Goal: Task Accomplishment & Management: Use online tool/utility

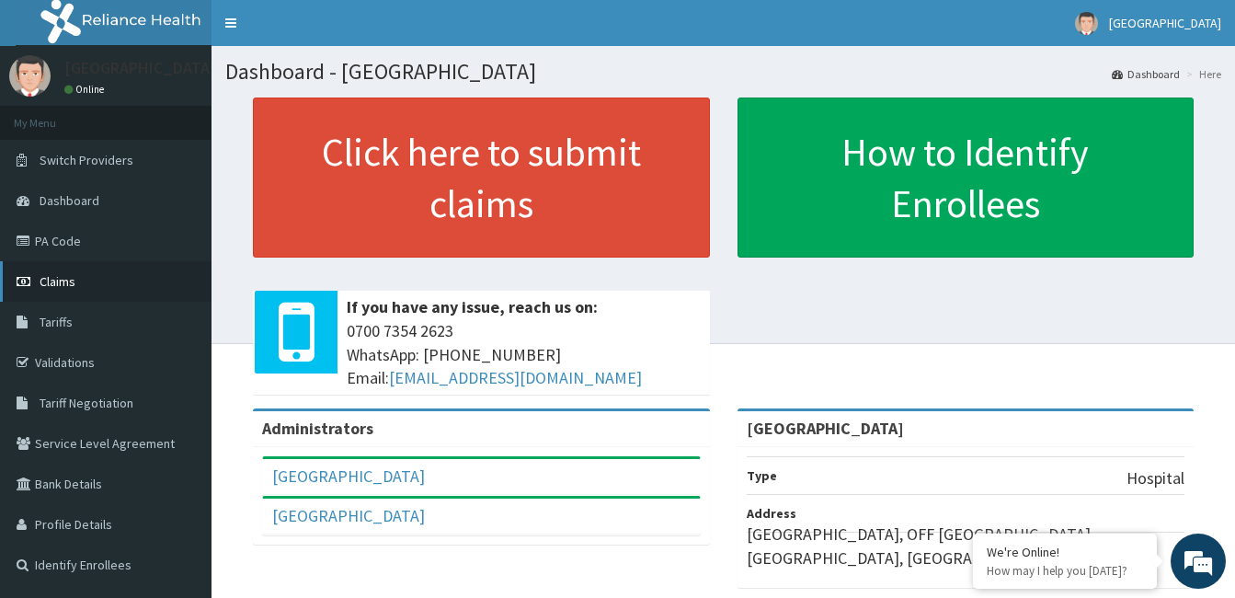
click at [68, 282] on span "Claims" at bounding box center [58, 281] width 36 height 17
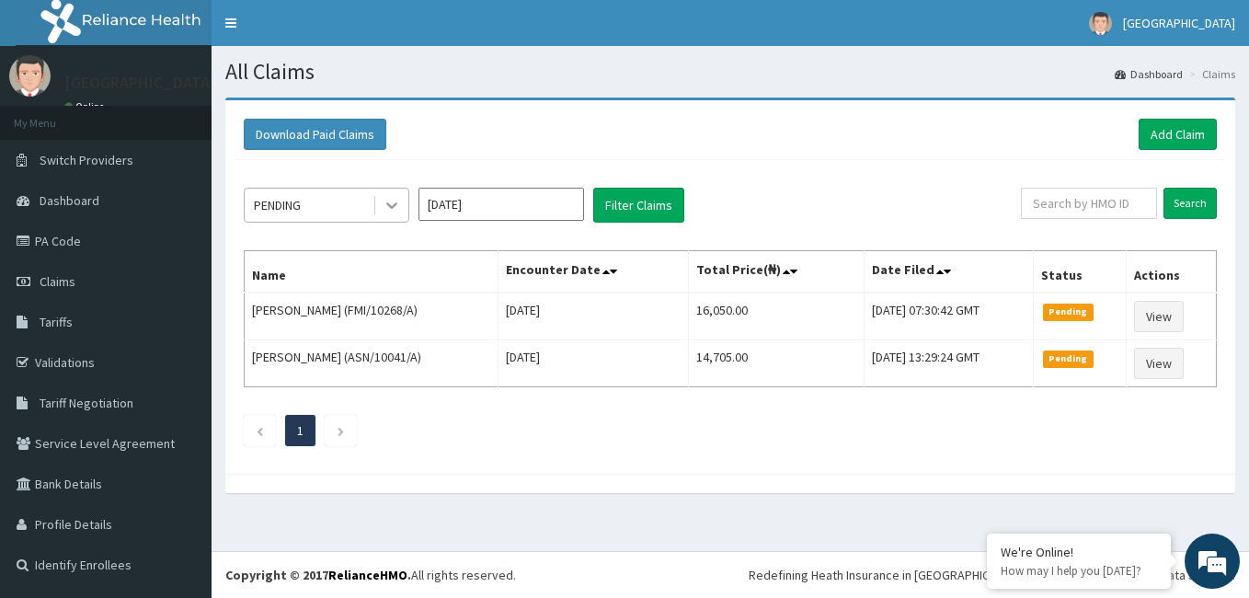
click at [401, 205] on div at bounding box center [391, 205] width 33 height 33
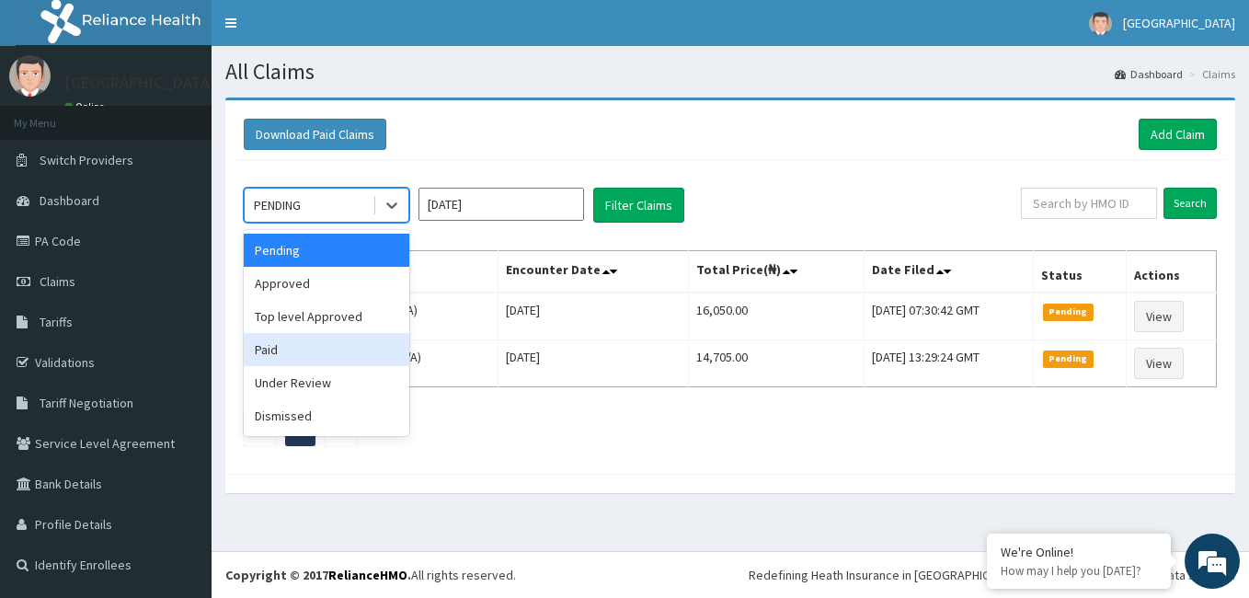
click at [344, 342] on div "Paid" at bounding box center [327, 349] width 166 height 33
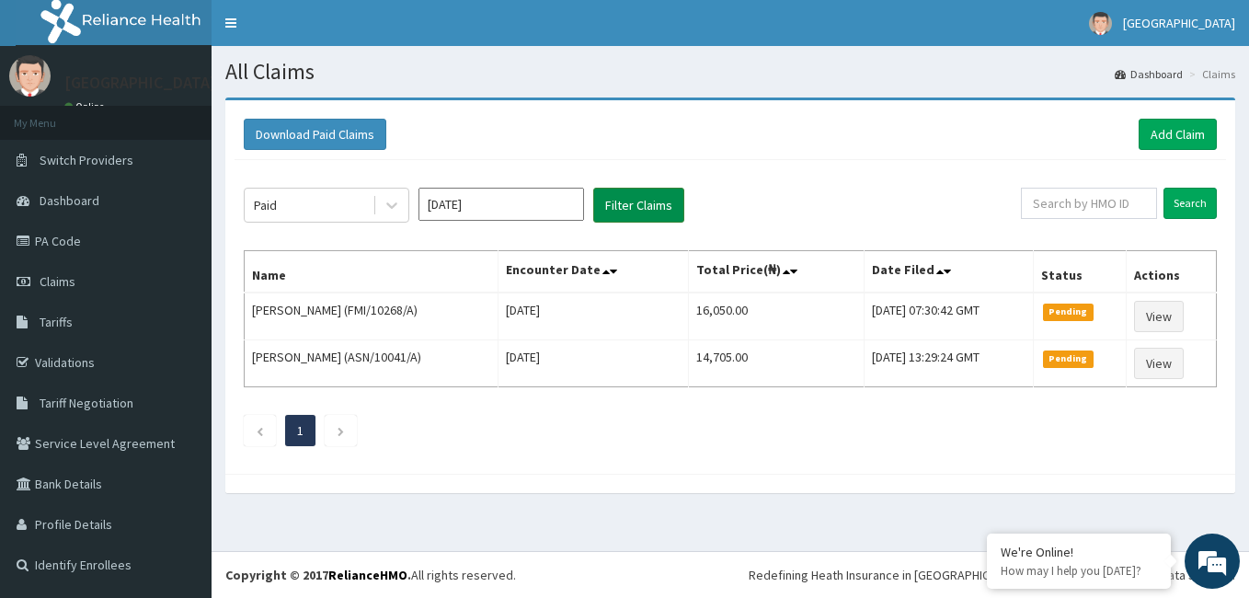
click at [608, 206] on button "Filter Claims" at bounding box center [638, 205] width 91 height 35
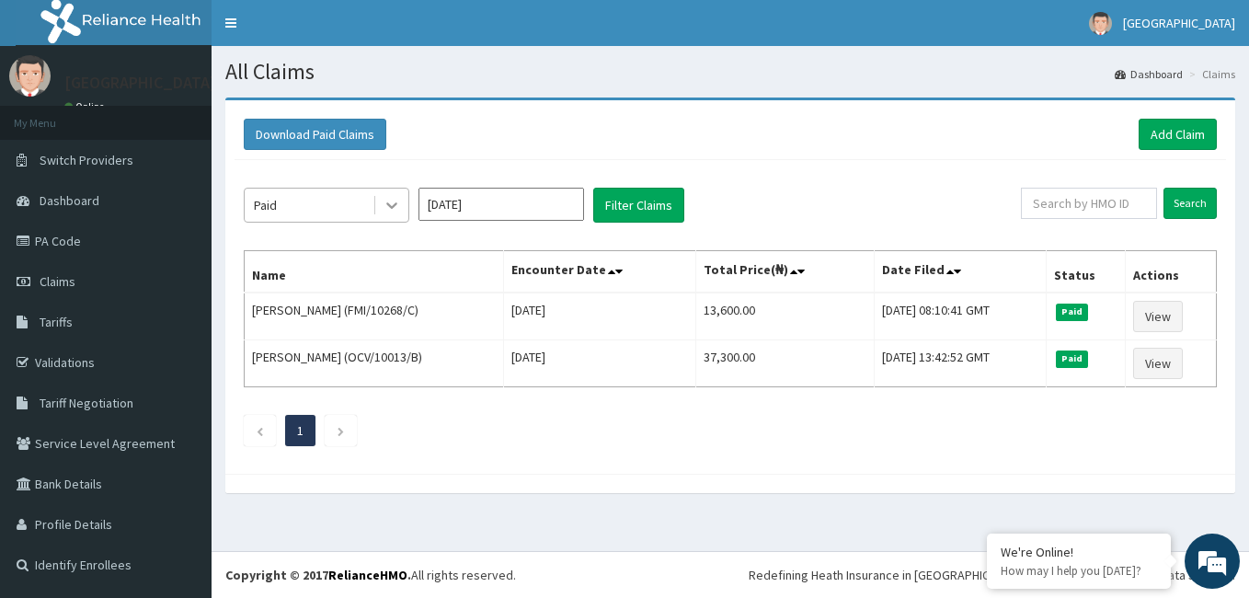
click at [393, 201] on icon at bounding box center [392, 205] width 18 height 18
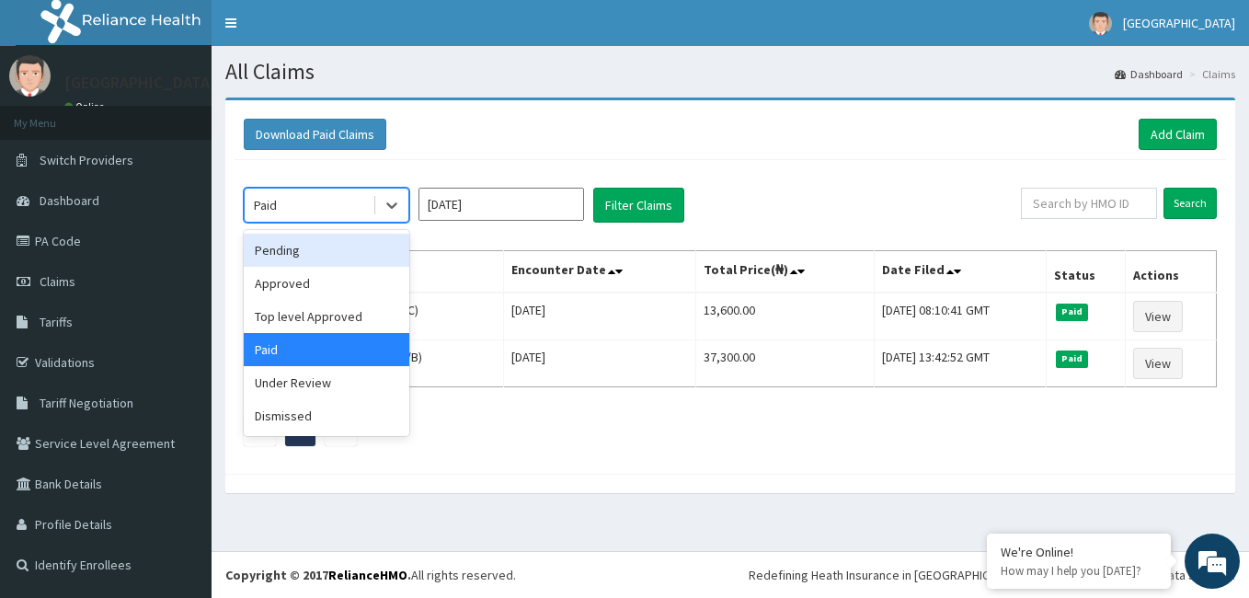
click at [370, 247] on div "Pending" at bounding box center [327, 250] width 166 height 33
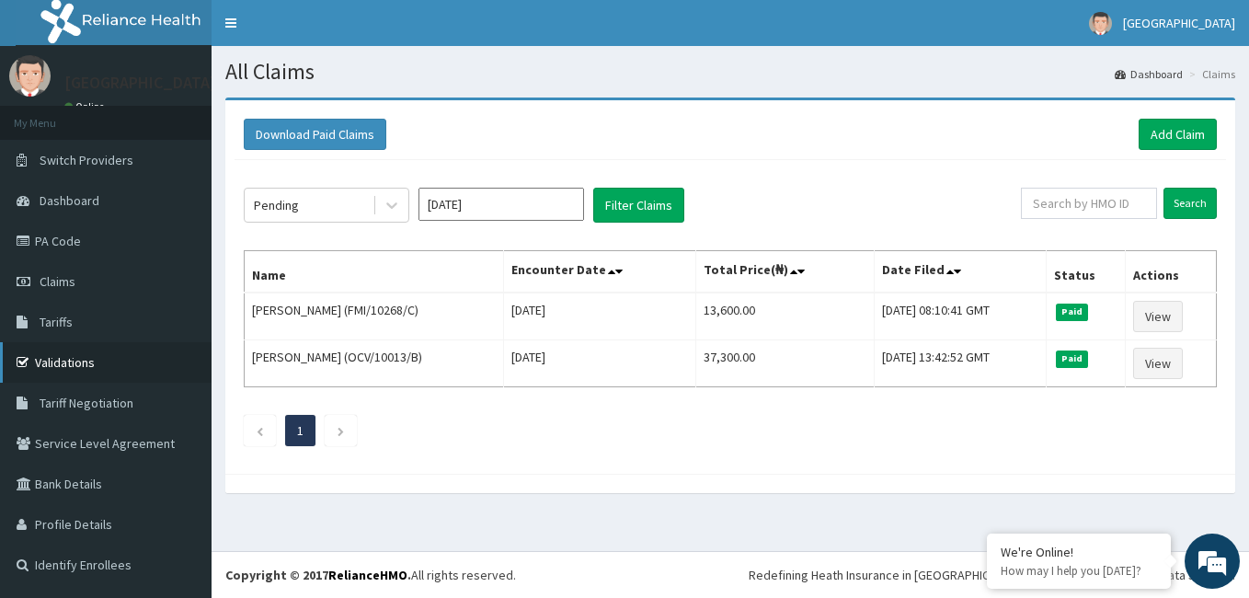
click at [75, 355] on link "Validations" at bounding box center [106, 362] width 212 height 40
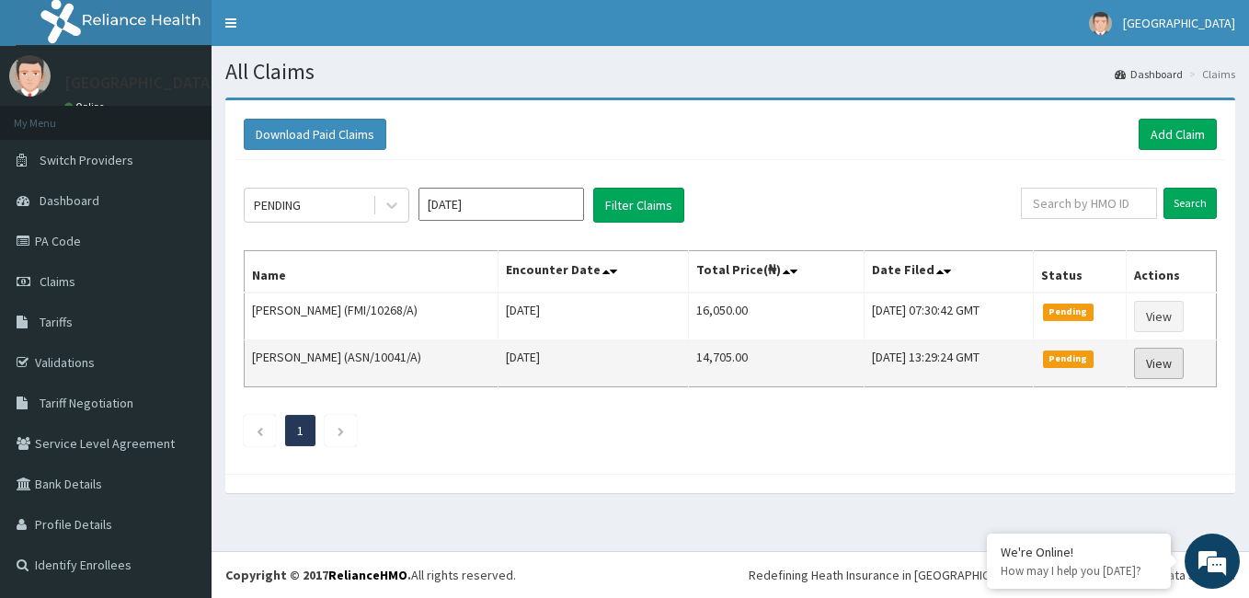
click at [1175, 367] on link "View" at bounding box center [1159, 363] width 50 height 31
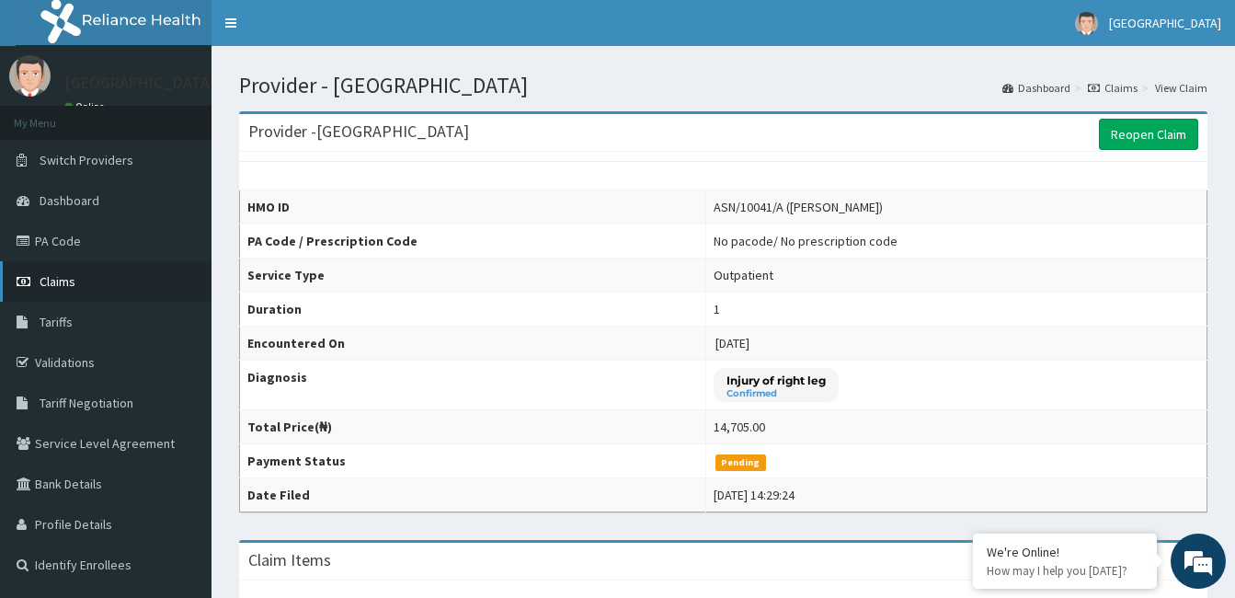
click at [57, 284] on span "Claims" at bounding box center [58, 281] width 36 height 17
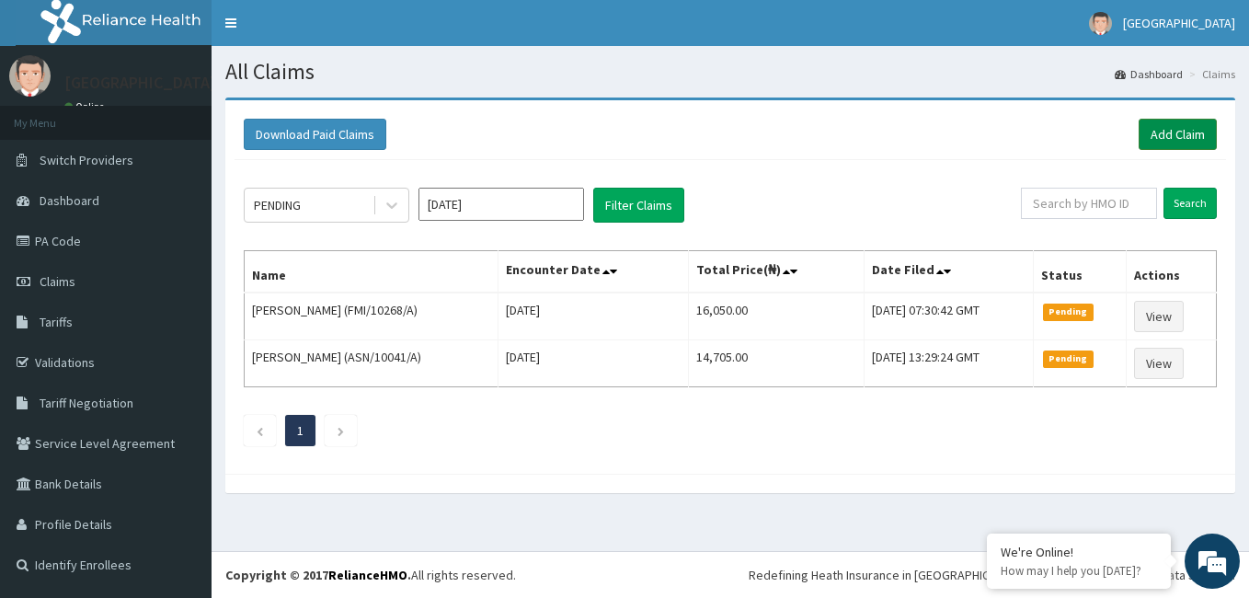
click at [1170, 136] on link "Add Claim" at bounding box center [1178, 134] width 78 height 31
